Goal: Find specific page/section: Find specific page/section

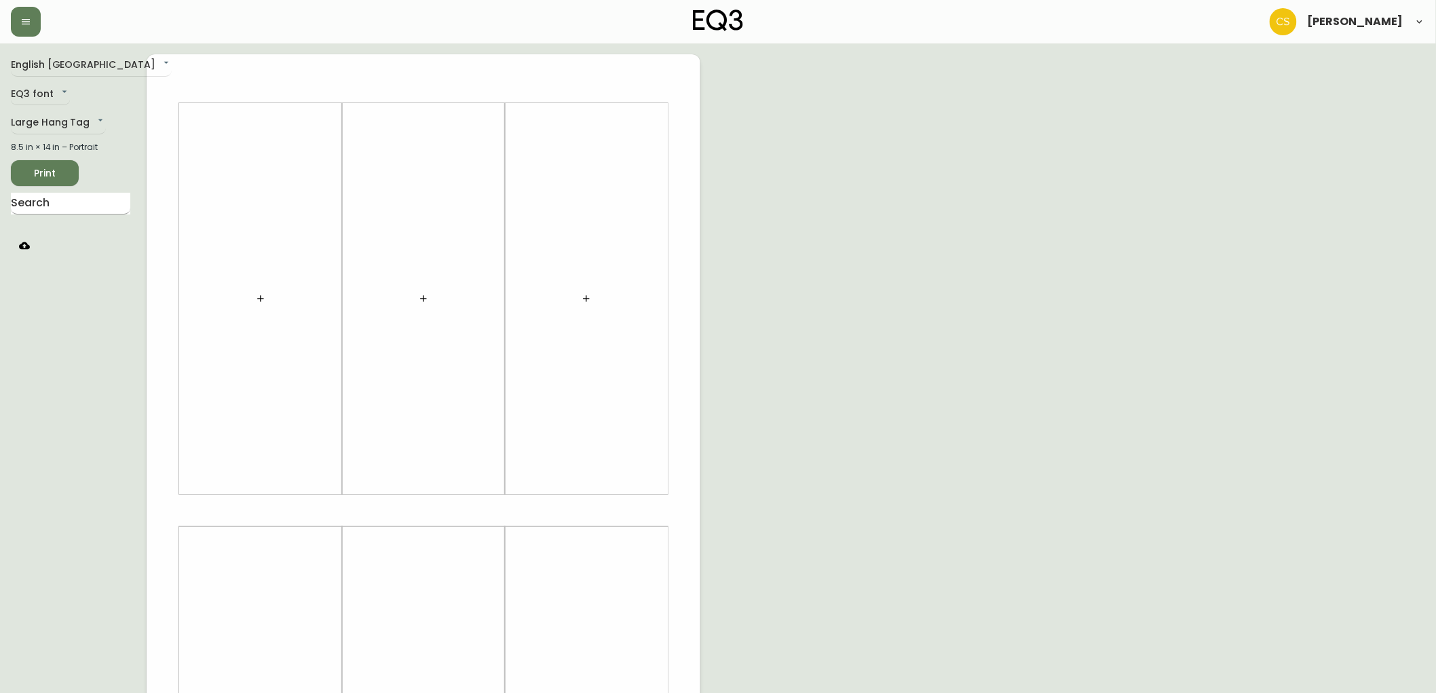
click at [62, 204] on input "text" at bounding box center [70, 204] width 119 height 22
